Goal: Task Accomplishment & Management: Use online tool/utility

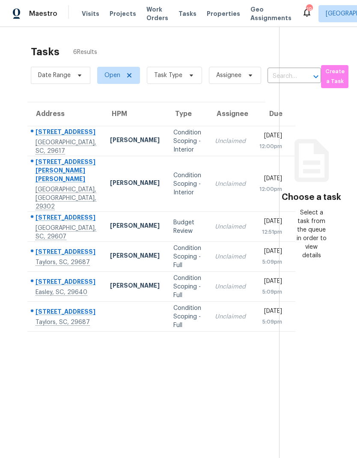
click at [53, 138] on div "408 Berea Forest Cir" at bounding box center [66, 133] width 61 height 11
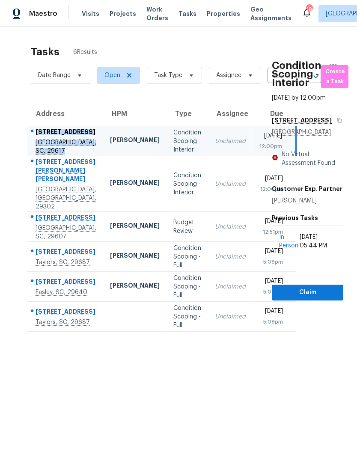
click at [286, 249] on link "In-Person" at bounding box center [288, 241] width 19 height 15
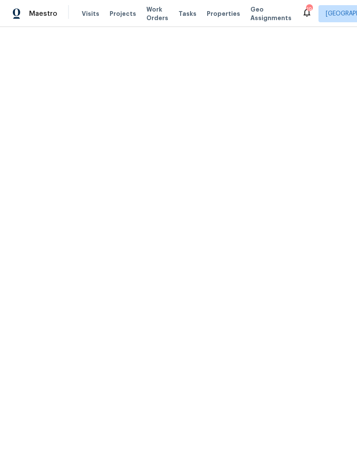
click at [178, 17] on div "Tasks" at bounding box center [187, 13] width 18 height 9
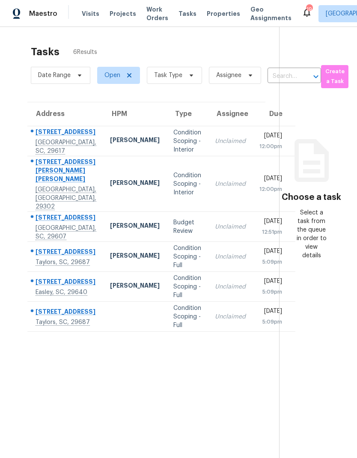
click at [110, 146] on div "[PERSON_NAME]" at bounding box center [135, 141] width 50 height 11
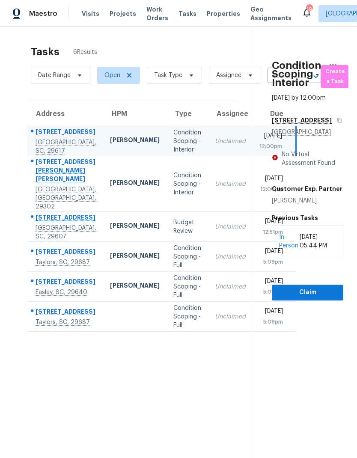
click at [305, 167] on div "No Virtual Assessment Found" at bounding box center [310, 158] width 65 height 17
click at [309, 250] on div "[DATE] 05:44 PM" at bounding box center [318, 241] width 36 height 17
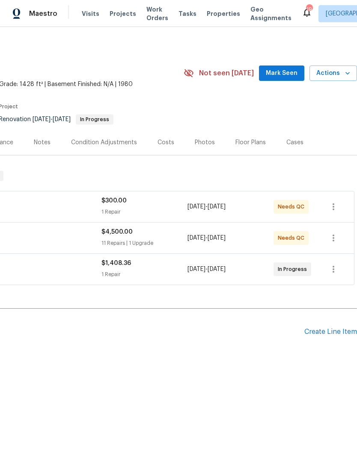
scroll to position [0, 127]
click at [335, 77] on span "Actions" at bounding box center [333, 73] width 34 height 11
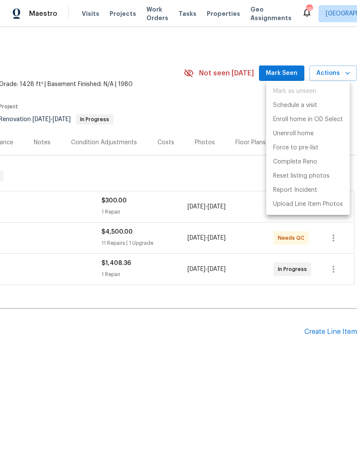
click at [280, 46] on div at bounding box center [178, 229] width 357 height 458
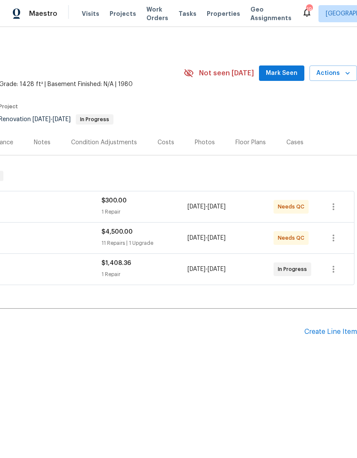
click at [344, 74] on icon "button" at bounding box center [347, 73] width 9 height 9
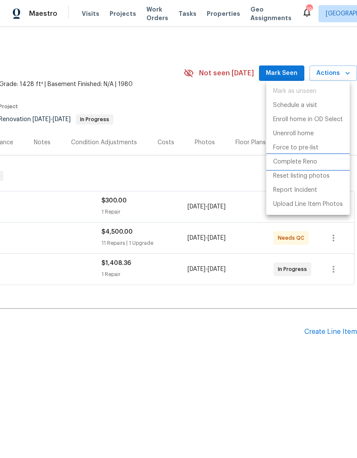
click at [306, 158] on p "Complete Reno" at bounding box center [295, 161] width 44 height 9
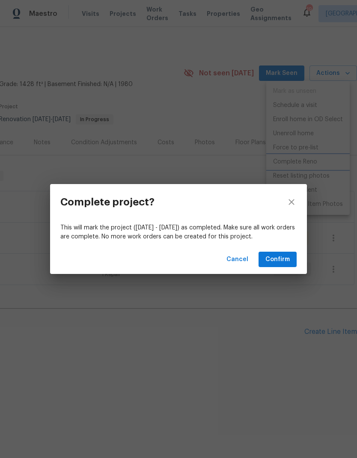
click at [229, 101] on div "Complete project? This will mark the project ([DATE] - [DATE]) as completed. Ma…" at bounding box center [178, 229] width 357 height 458
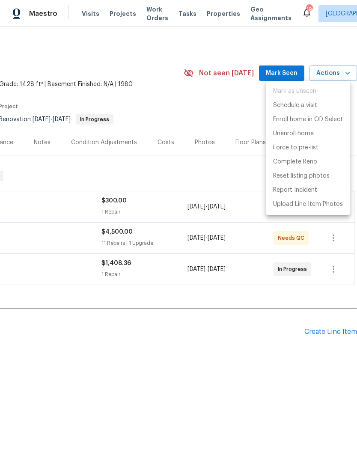
click at [220, 95] on div at bounding box center [178, 229] width 357 height 458
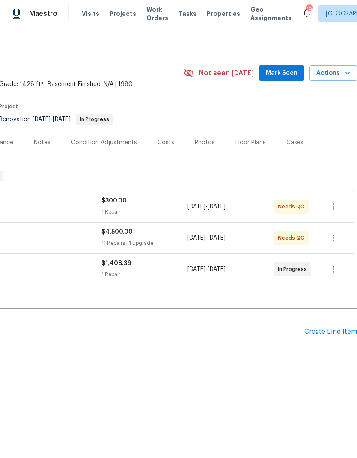
click at [203, 141] on div "Photos" at bounding box center [205, 142] width 20 height 9
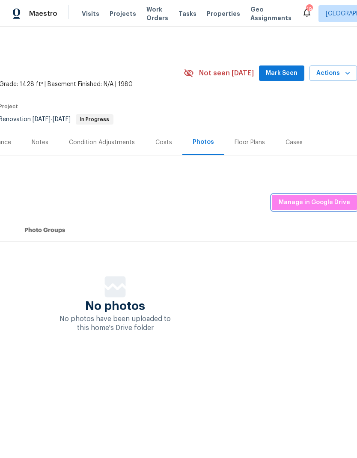
click at [315, 209] on button "Manage in Google Drive" at bounding box center [314, 203] width 85 height 16
